Goal: Find specific page/section: Find specific page/section

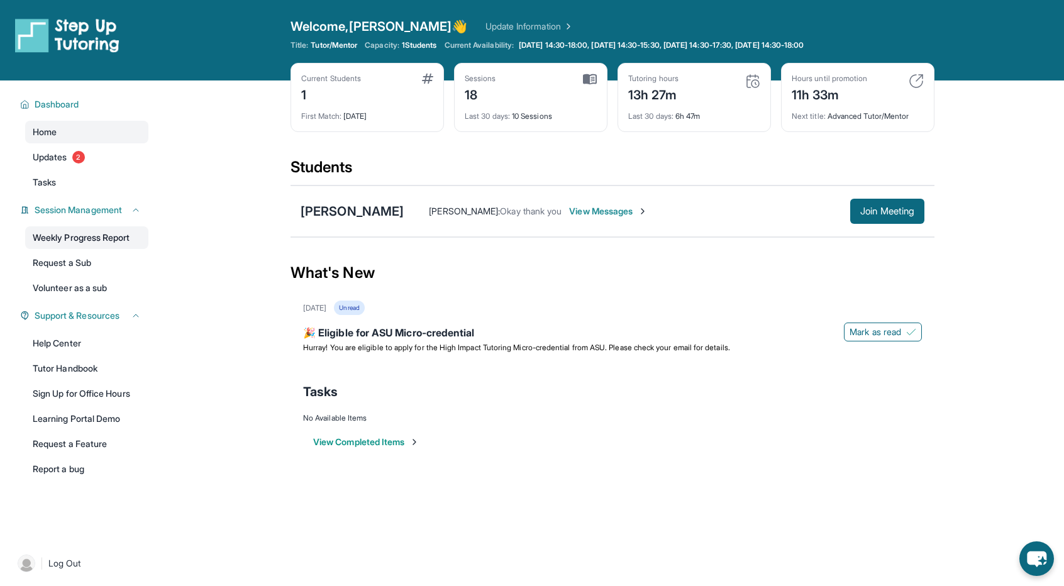
click at [64, 248] on link "Weekly Progress Report" at bounding box center [86, 237] width 123 height 23
